Goal: Task Accomplishment & Management: Manage account settings

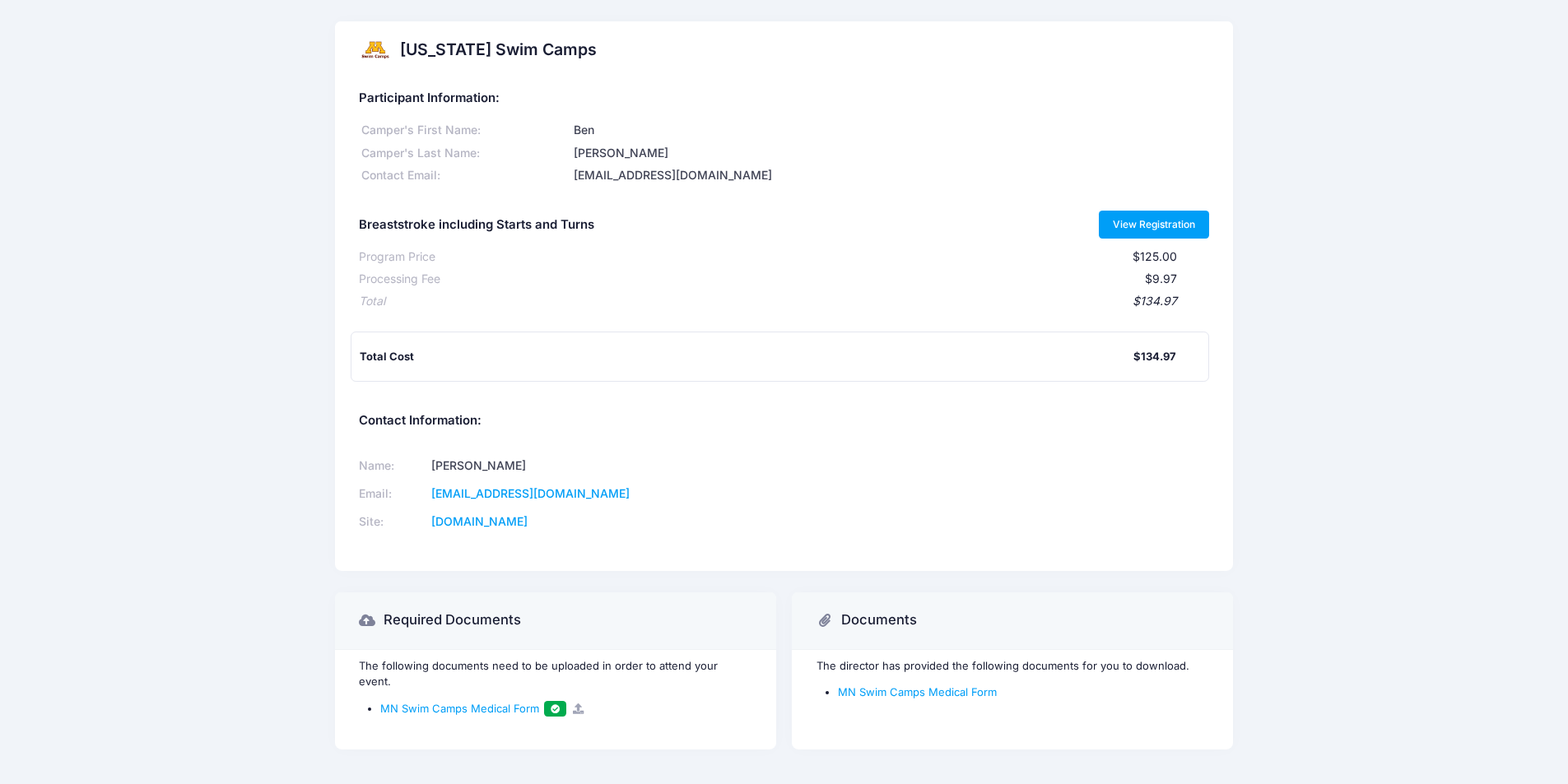
click at [1143, 228] on link "View Registration" at bounding box center [1154, 224] width 111 height 28
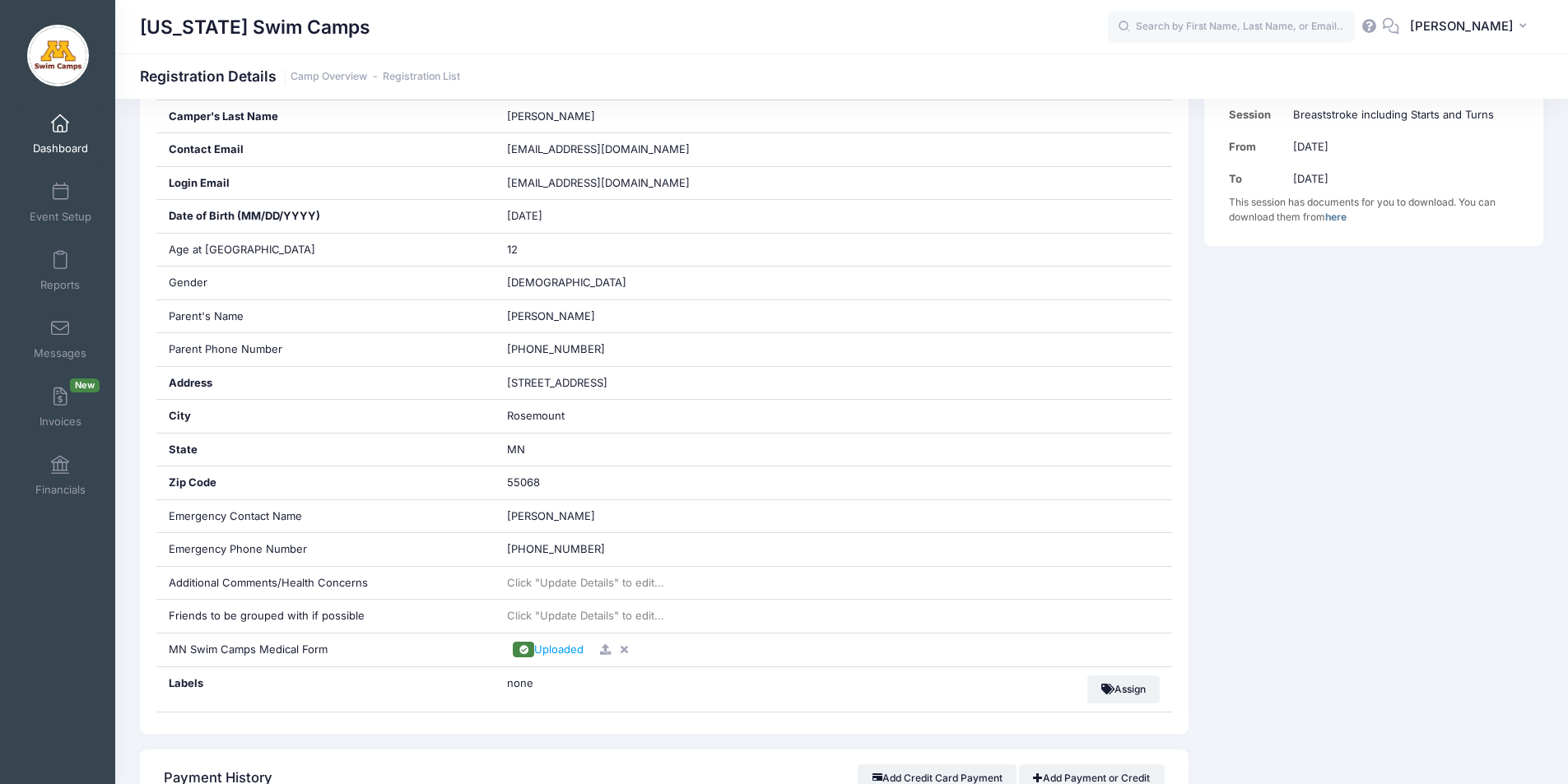
scroll to position [384, 0]
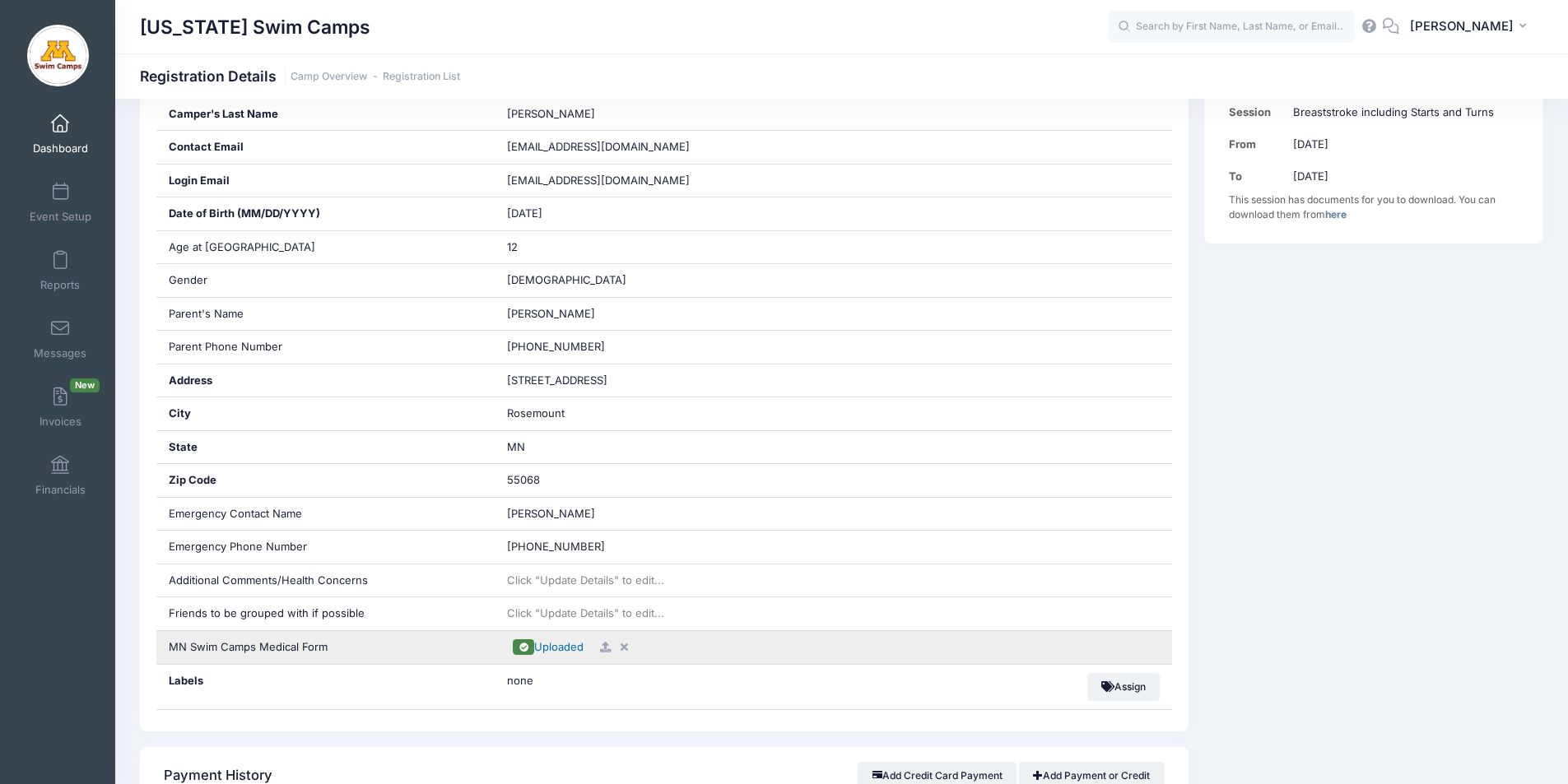
click at [559, 646] on span "Uploaded" at bounding box center [559, 646] width 49 height 13
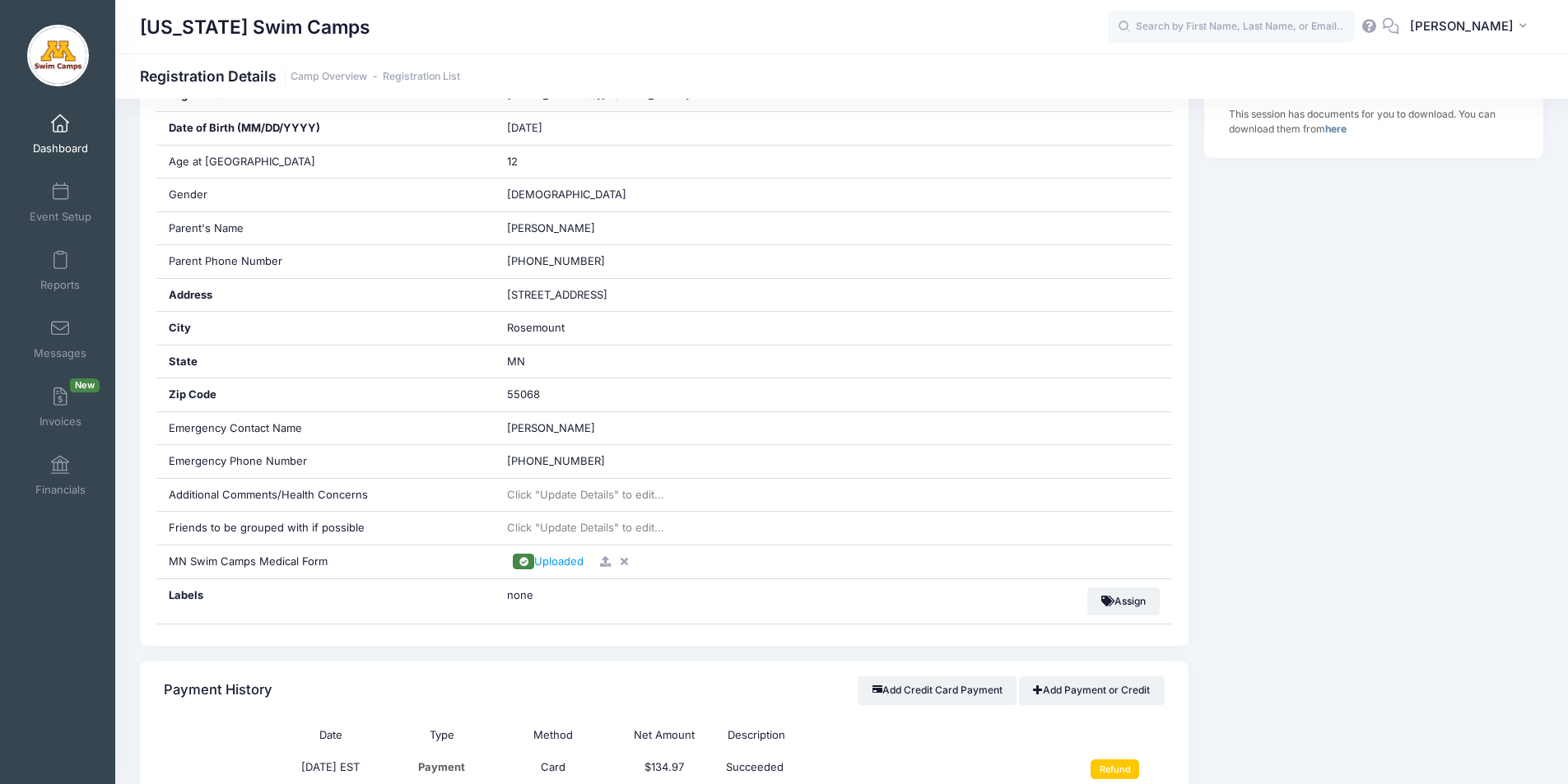
scroll to position [477, 0]
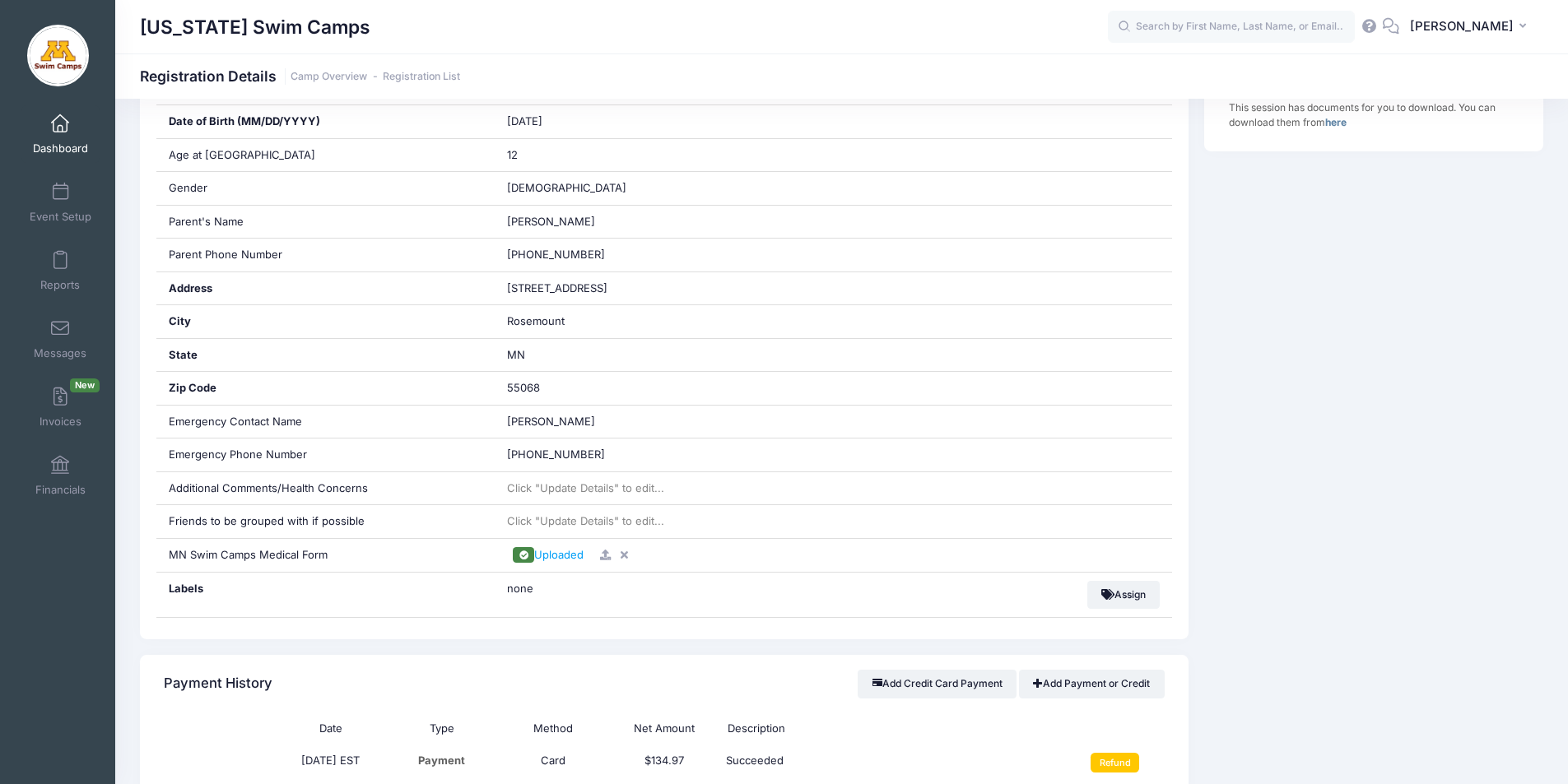
click at [685, 33] on div "[US_STATE] Swim Camps" at bounding box center [623, 27] width 968 height 38
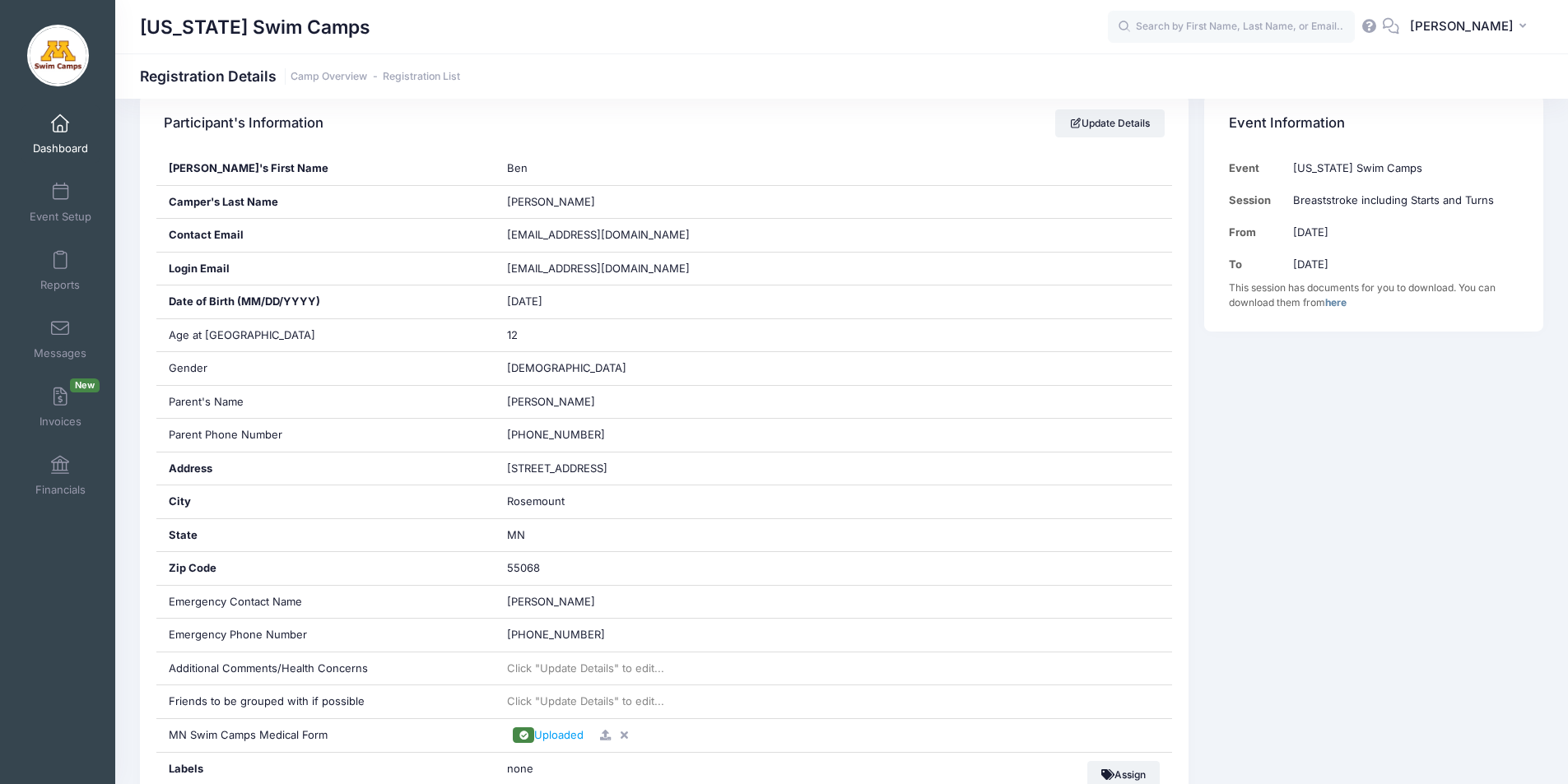
scroll to position [288, 0]
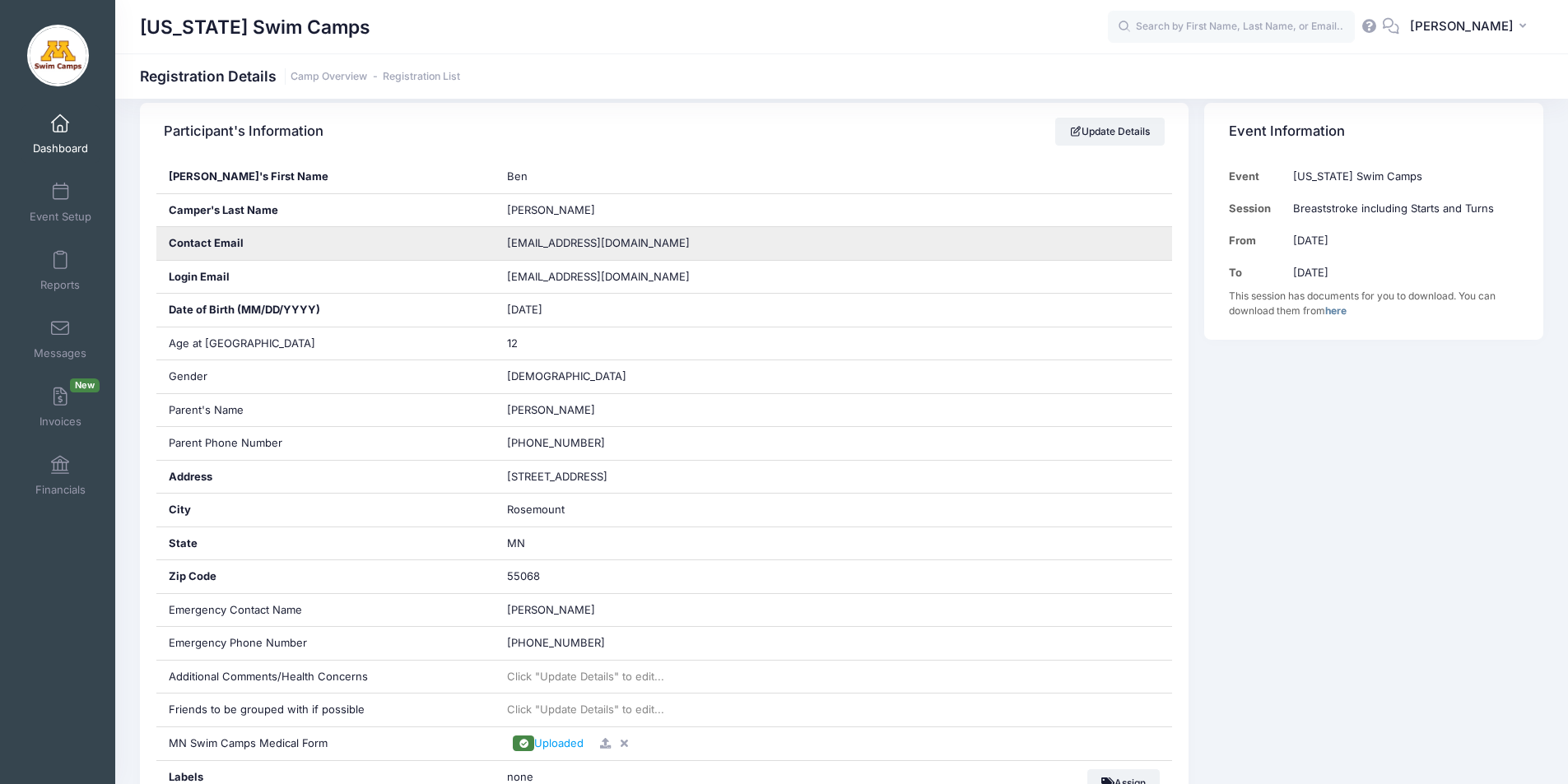
click at [556, 246] on span "[EMAIL_ADDRESS][DOMAIN_NAME]" at bounding box center [598, 242] width 183 height 13
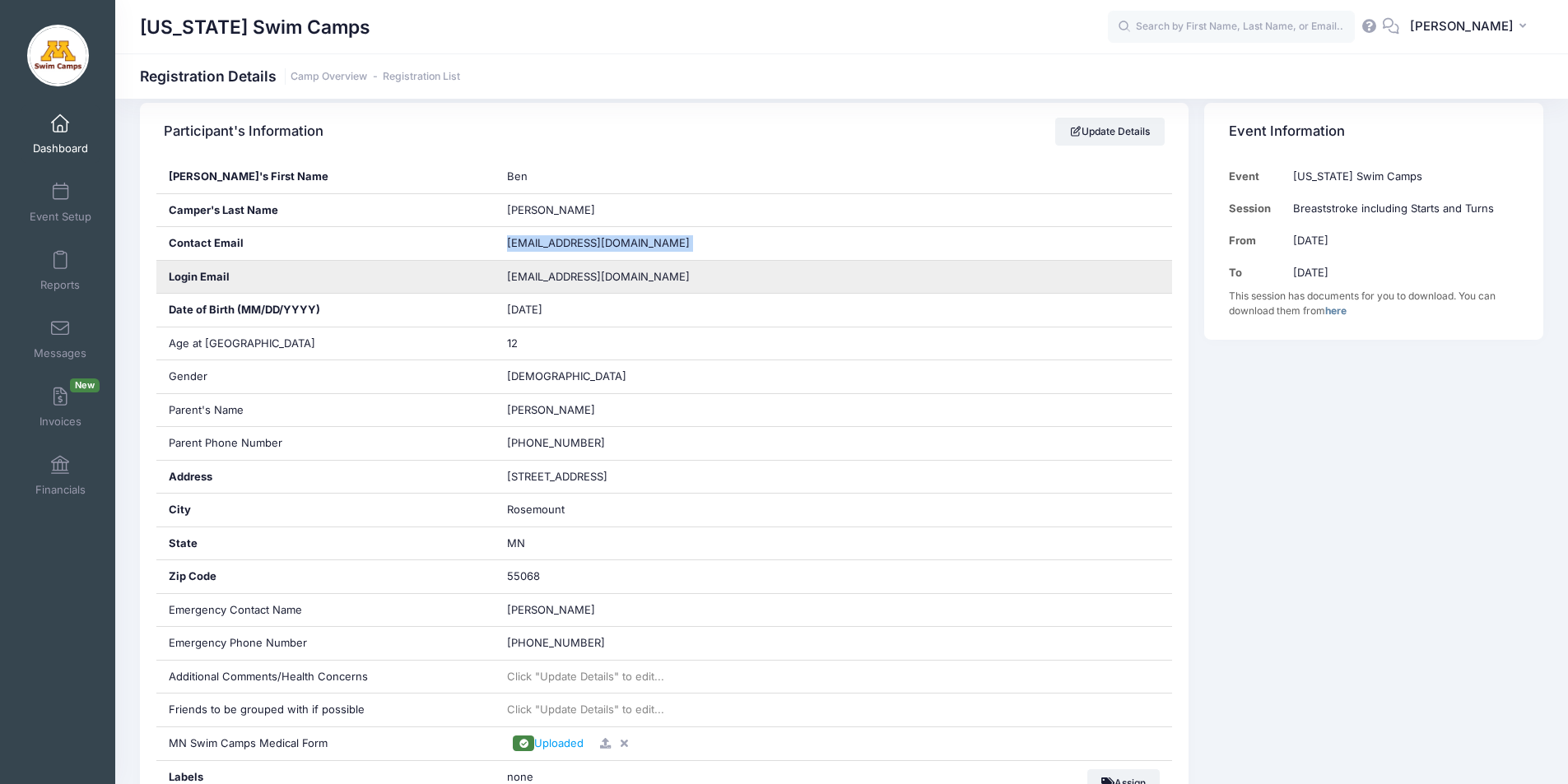
copy div "[EMAIL_ADDRESS][DOMAIN_NAME]"
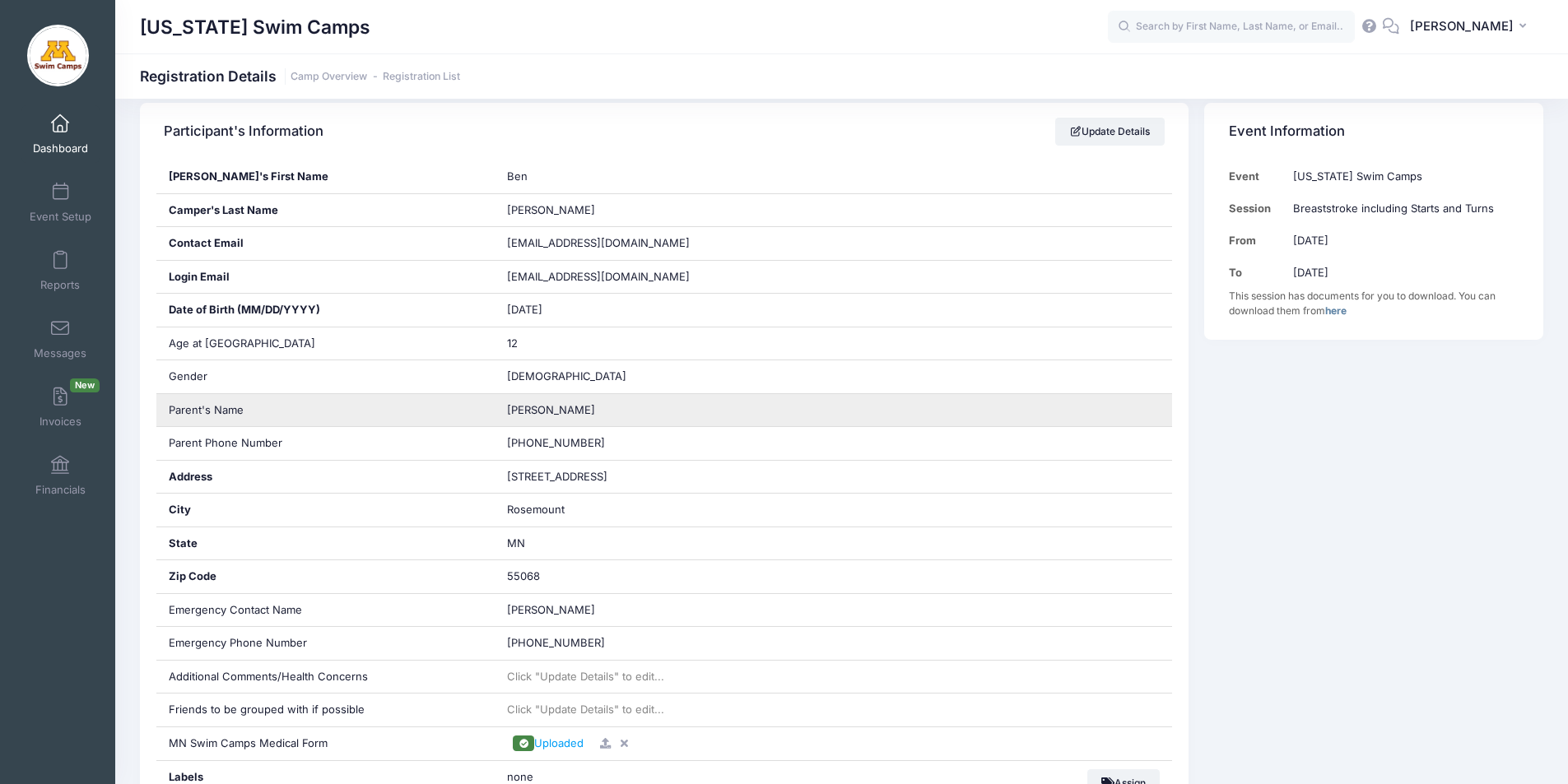
click at [552, 409] on span "[PERSON_NAME]" at bounding box center [550, 409] width 88 height 13
copy div "[PERSON_NAME]"
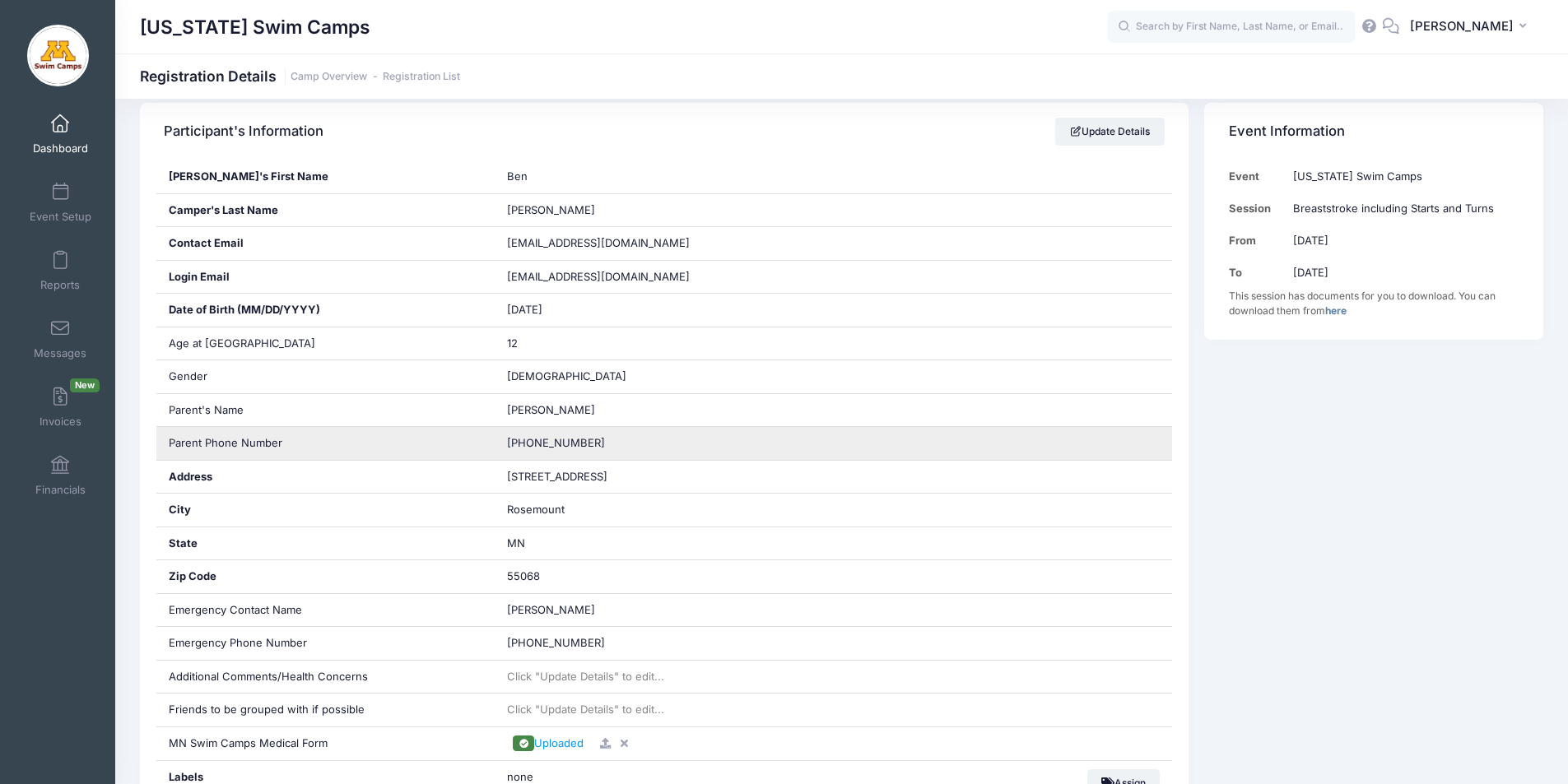
click at [559, 442] on span "[PHONE_NUMBER]" at bounding box center [555, 442] width 98 height 13
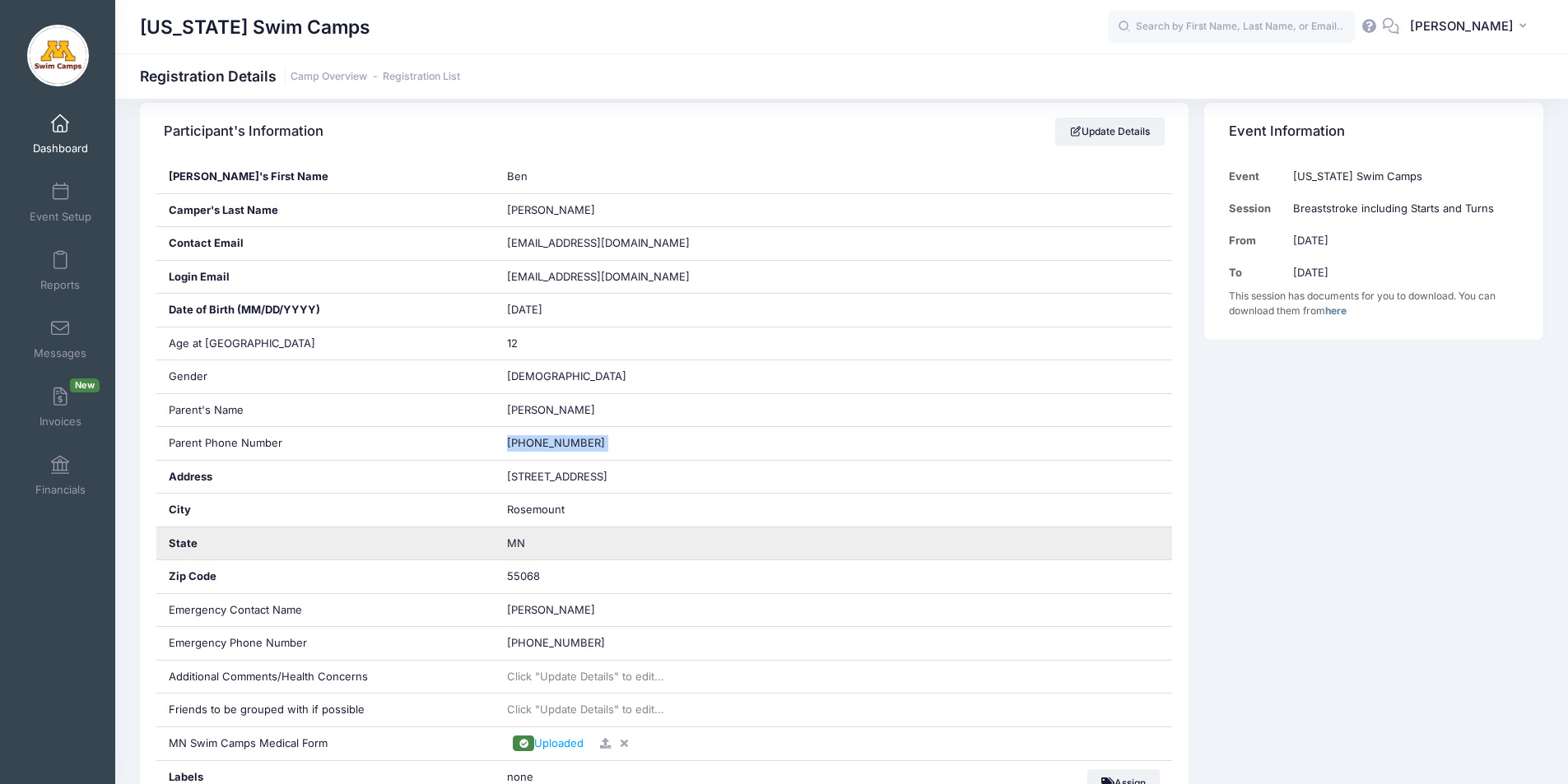
copy div "[PHONE_NUMBER]"
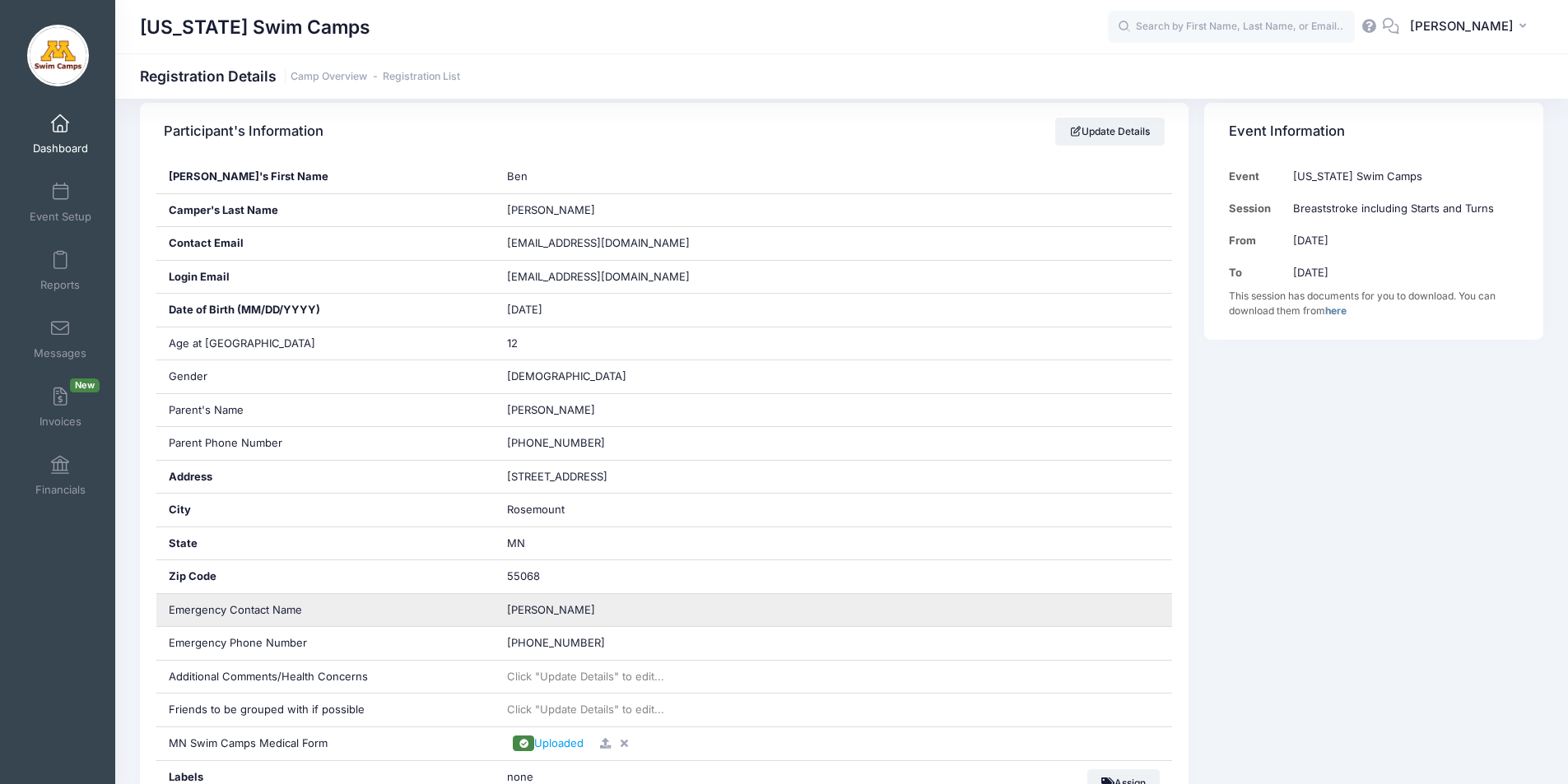
click at [541, 605] on span "[PERSON_NAME]" at bounding box center [550, 609] width 88 height 13
copy div "[PERSON_NAME]"
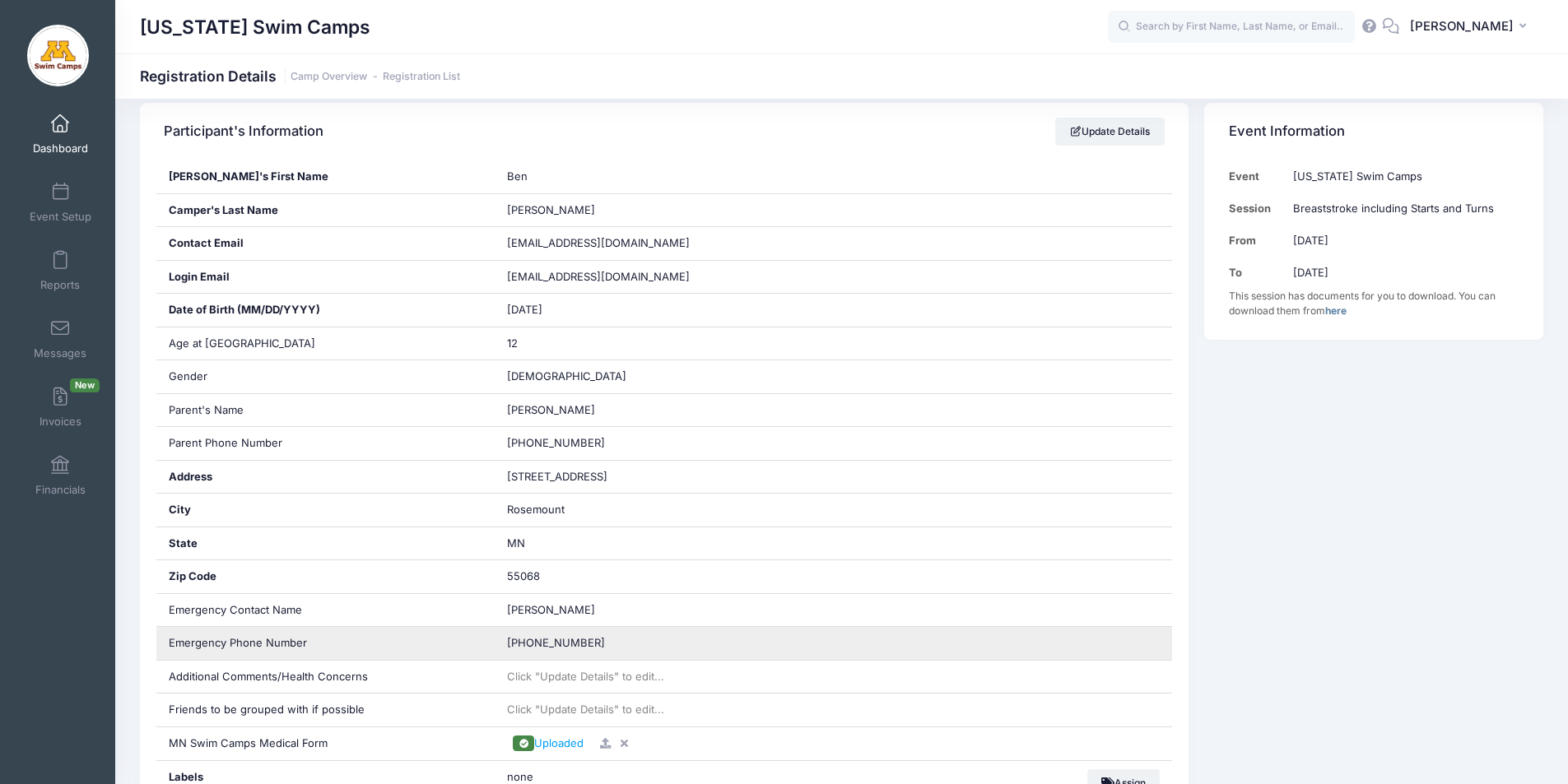
click at [557, 644] on span "[PHONE_NUMBER]" at bounding box center [555, 642] width 98 height 13
click at [557, 645] on span "[PHONE_NUMBER]" at bounding box center [555, 642] width 98 height 13
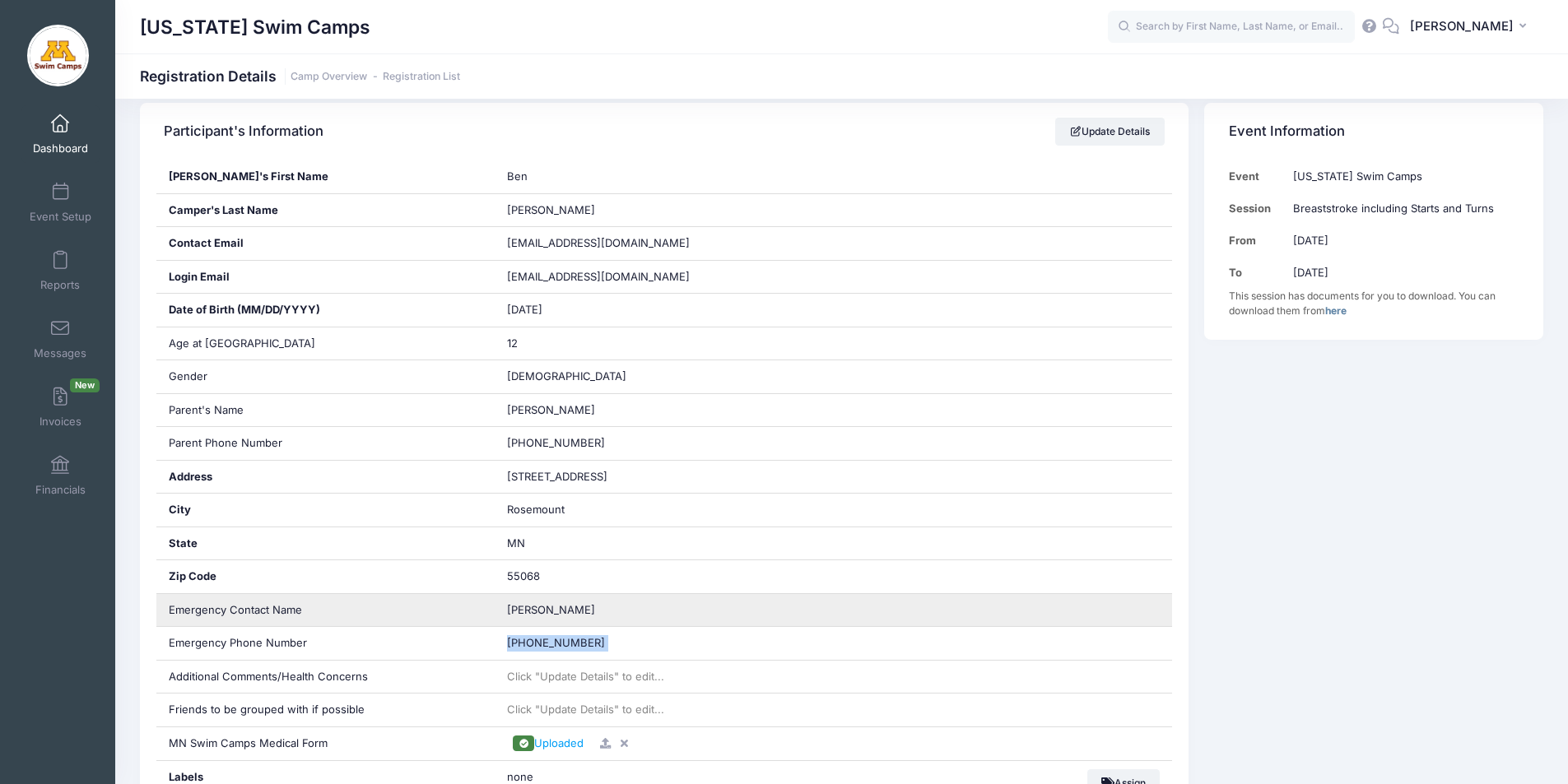
copy div "[PHONE_NUMBER]"
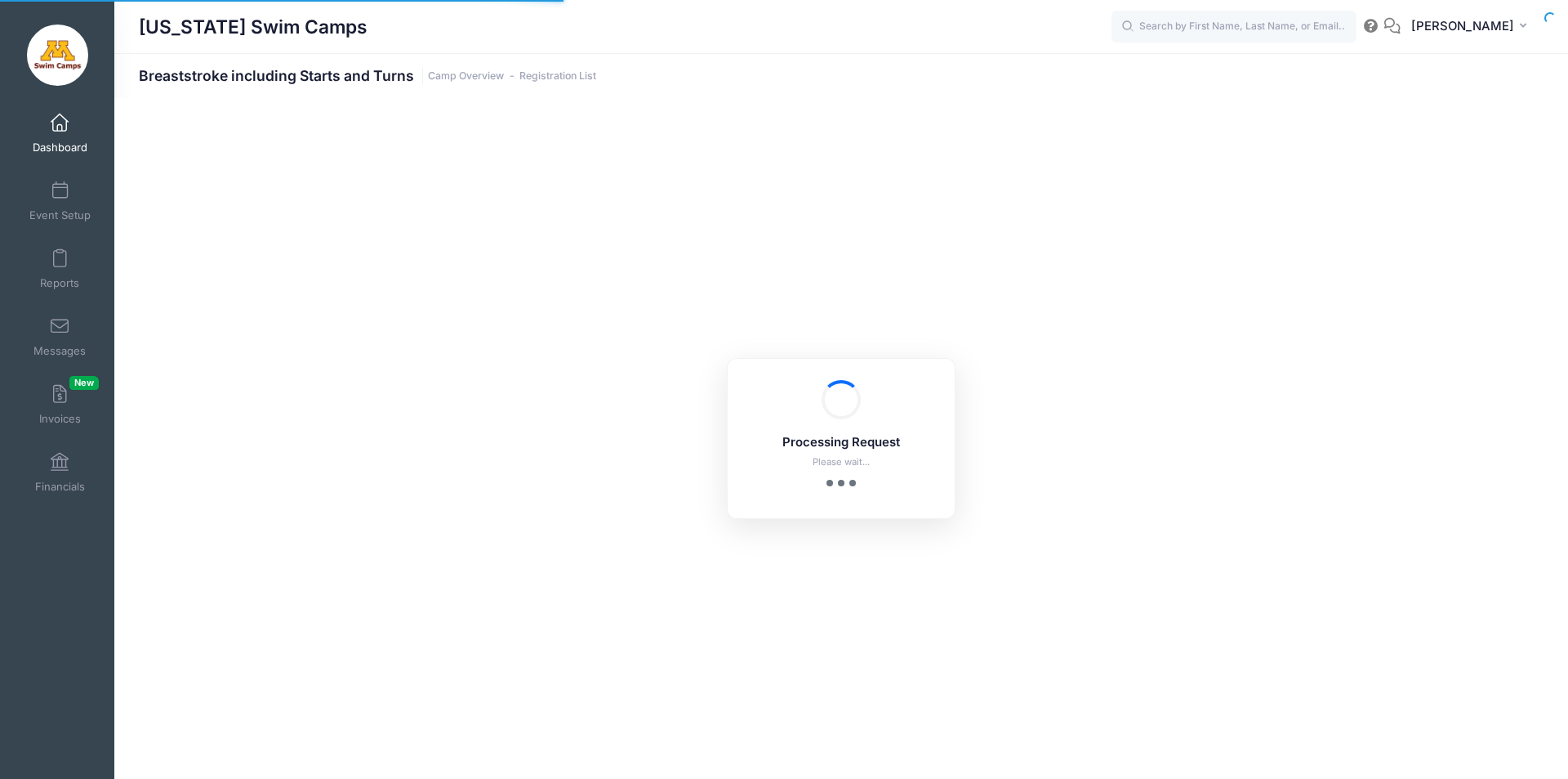
select select "10"
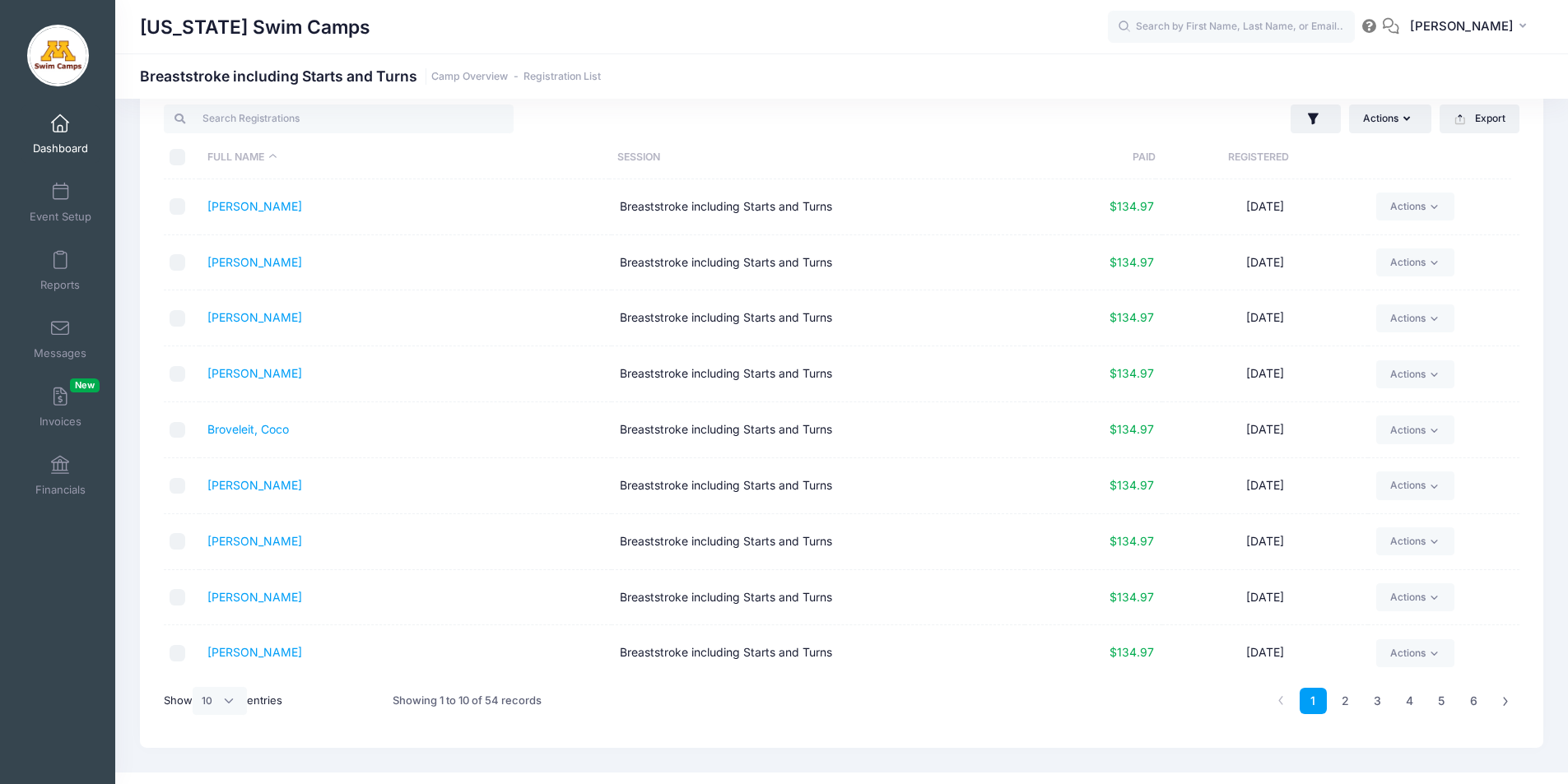
scroll to position [69, 0]
